Goal: Find specific page/section

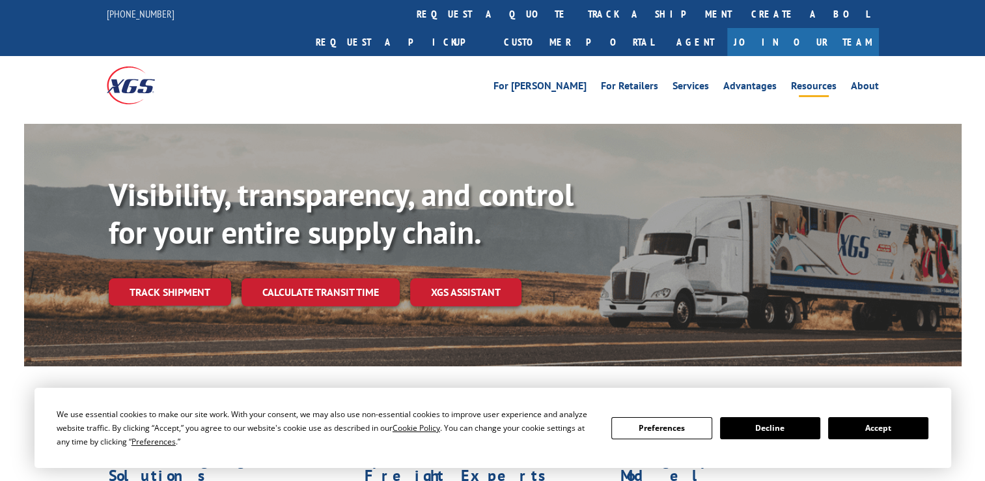
click at [806, 81] on link "Resources" at bounding box center [814, 88] width 46 height 14
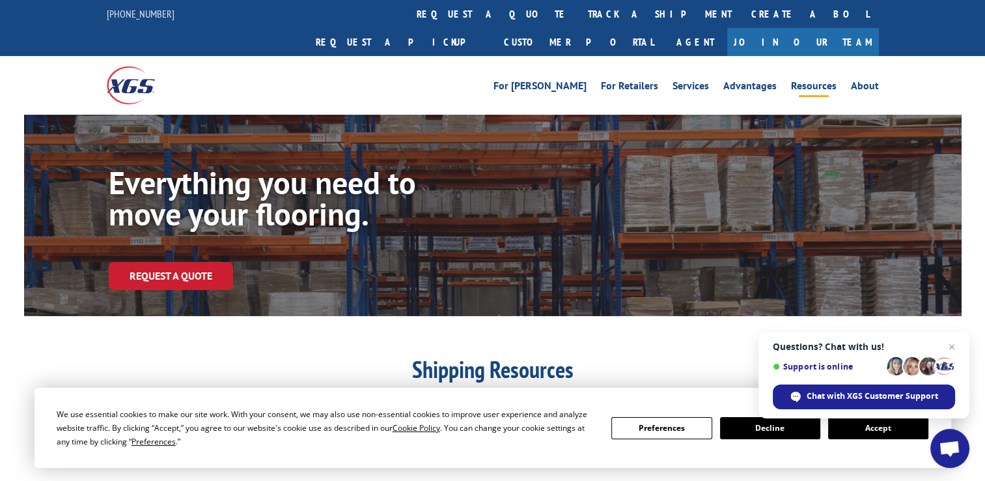
click at [847, 432] on button "Accept" at bounding box center [878, 428] width 100 height 22
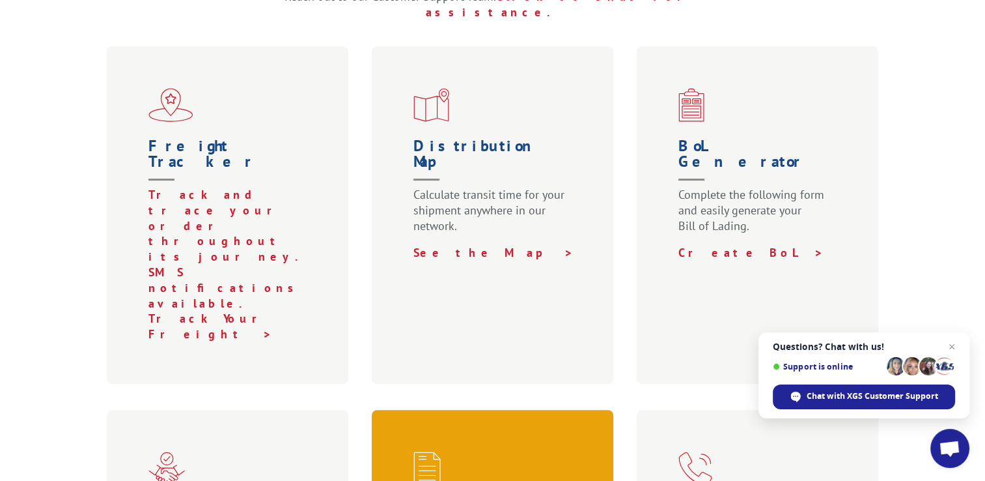
scroll to position [521, 0]
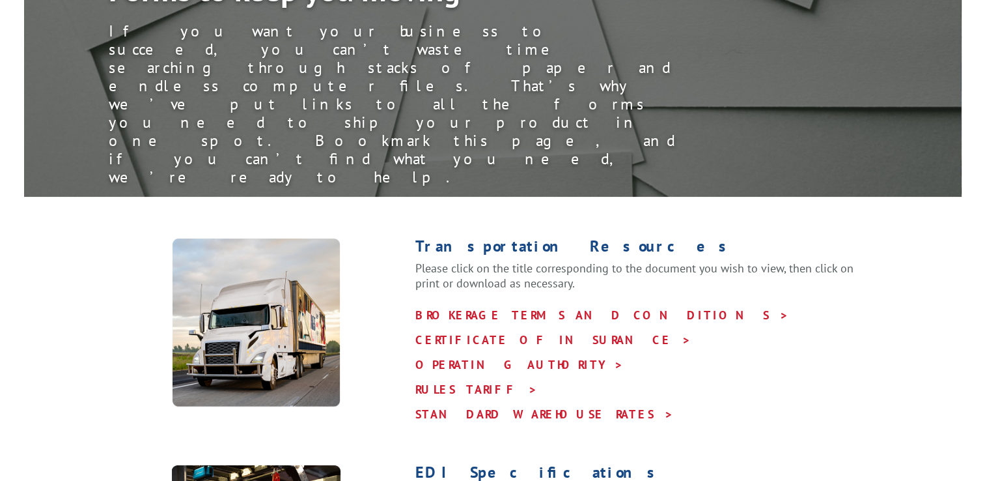
scroll to position [195, 0]
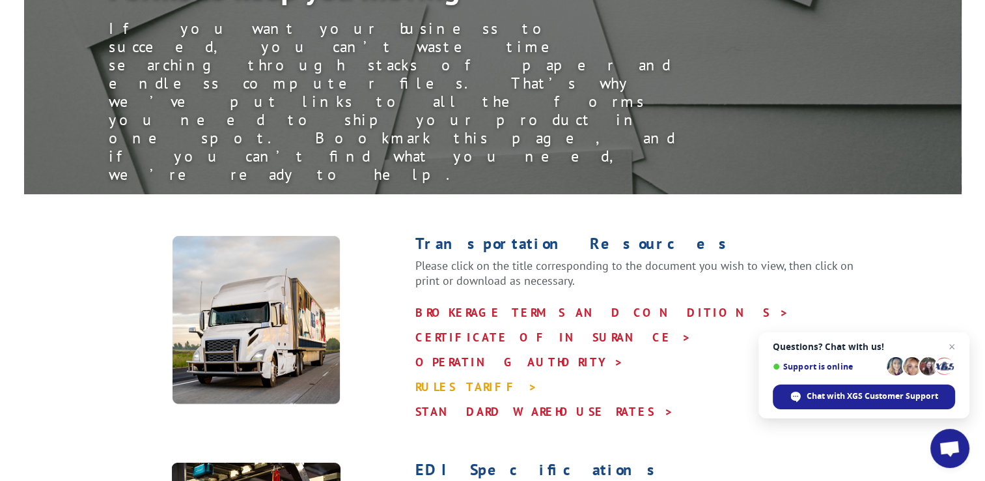
click at [446, 379] on link "RULES TARIFF >" at bounding box center [477, 386] width 122 height 15
